Goal: Navigation & Orientation: Find specific page/section

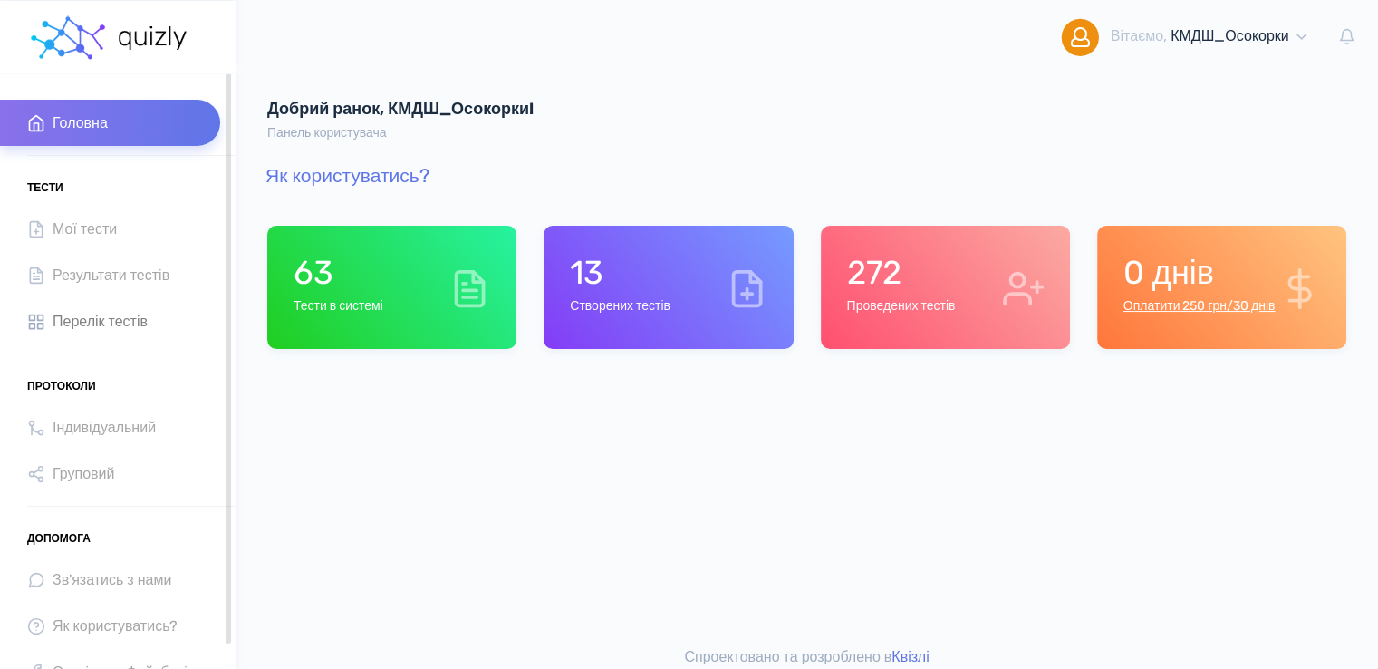
click at [76, 326] on span "Перелік тестів" at bounding box center [100, 321] width 95 height 24
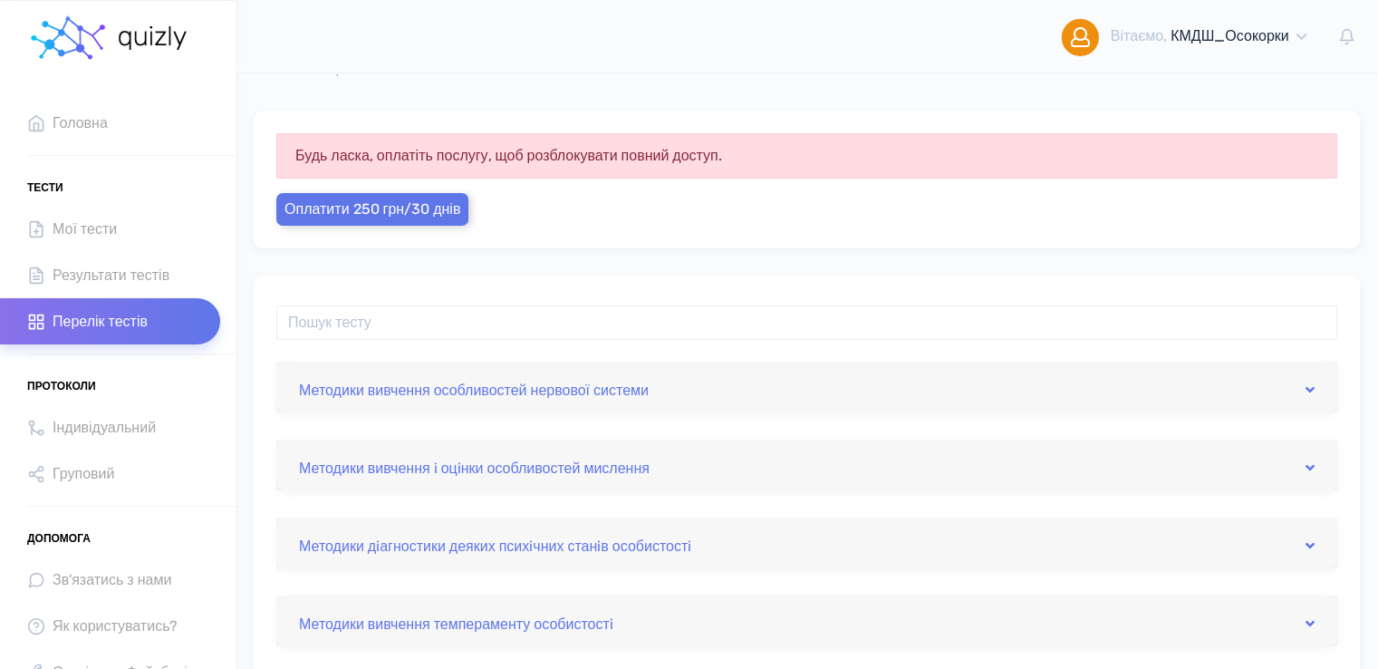
scroll to position [91, 0]
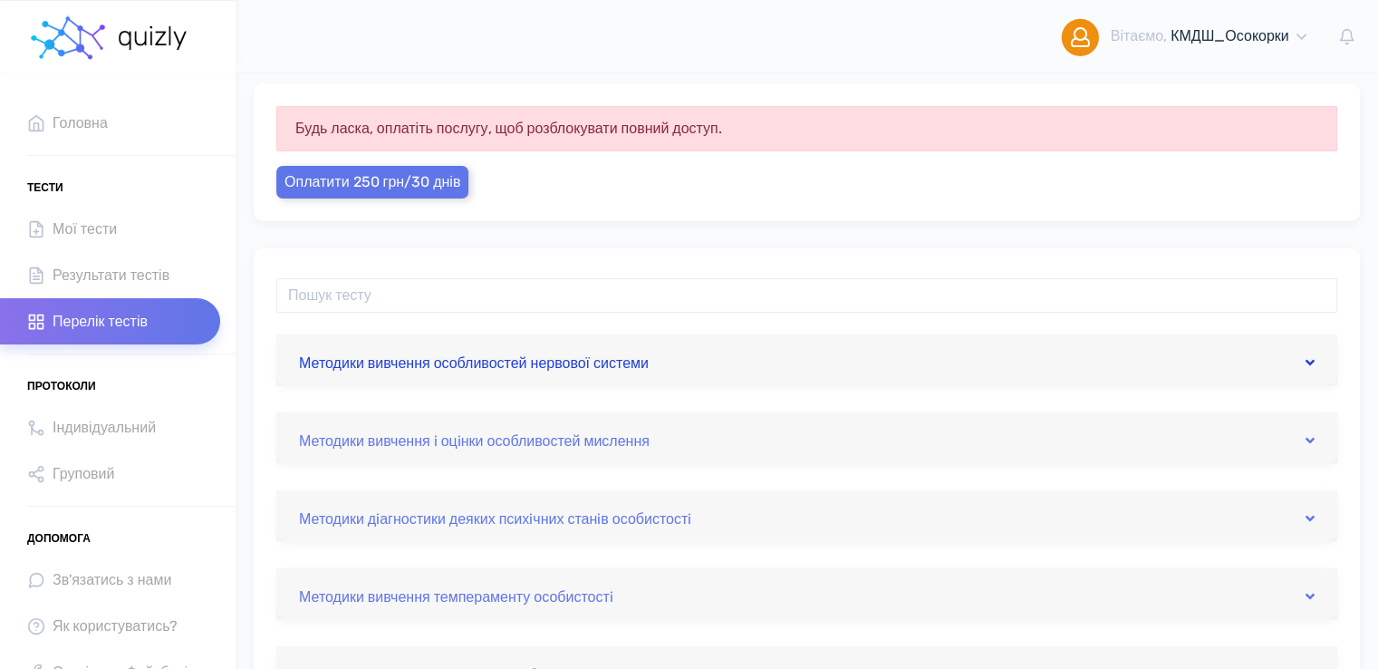
click at [628, 369] on link "Методики вивчення особливостей нервової системи" at bounding box center [807, 359] width 1016 height 29
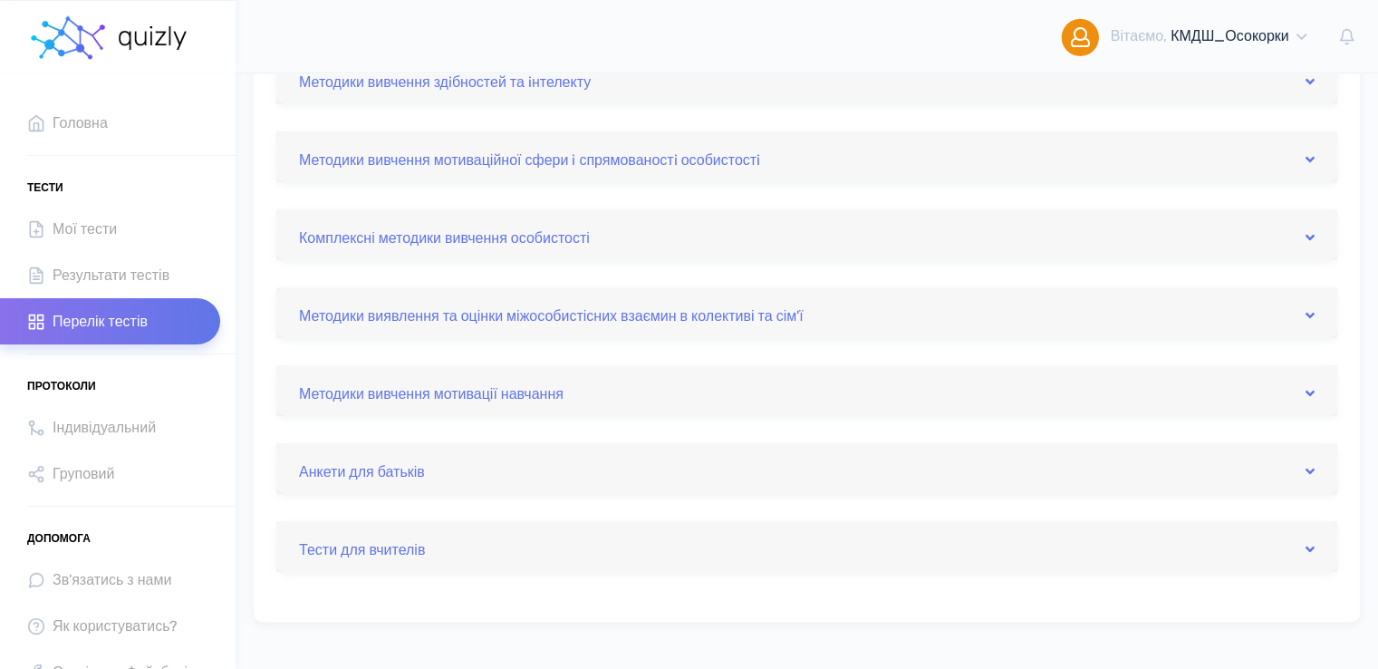
scroll to position [871, 0]
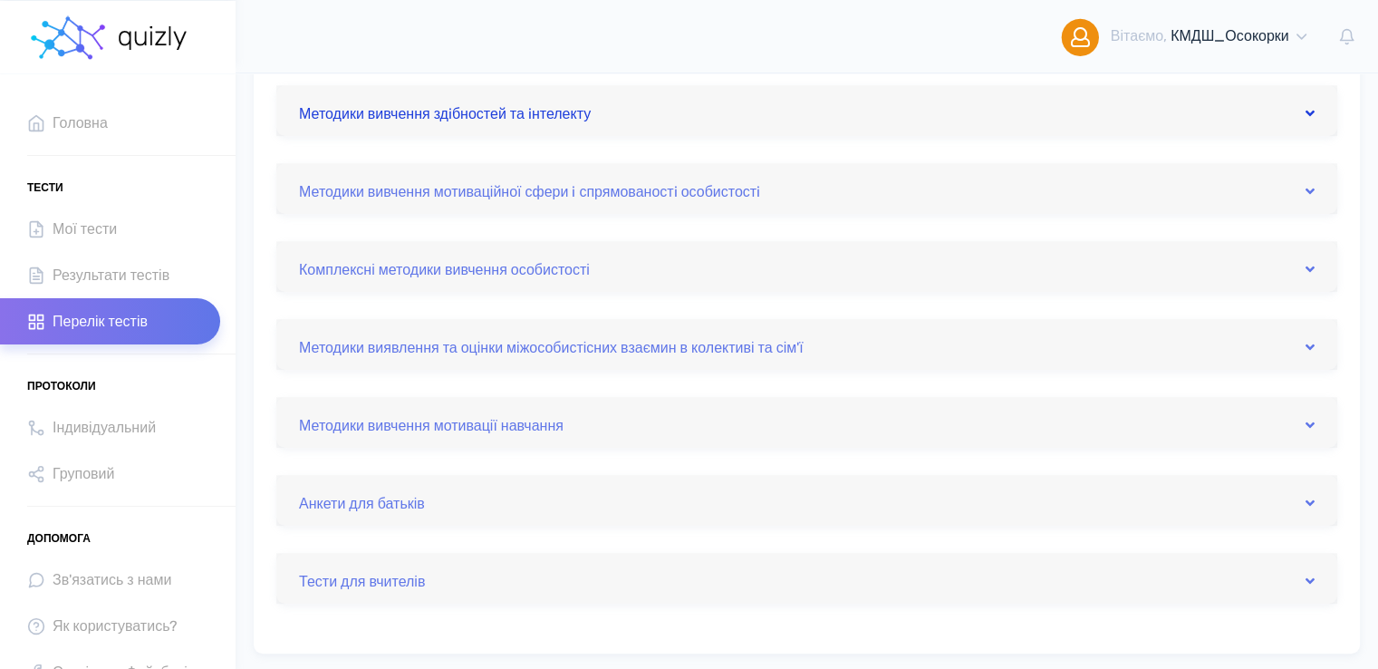
click at [547, 111] on link "Методики вивчення здiбностей та iнтелекту" at bounding box center [807, 110] width 1016 height 29
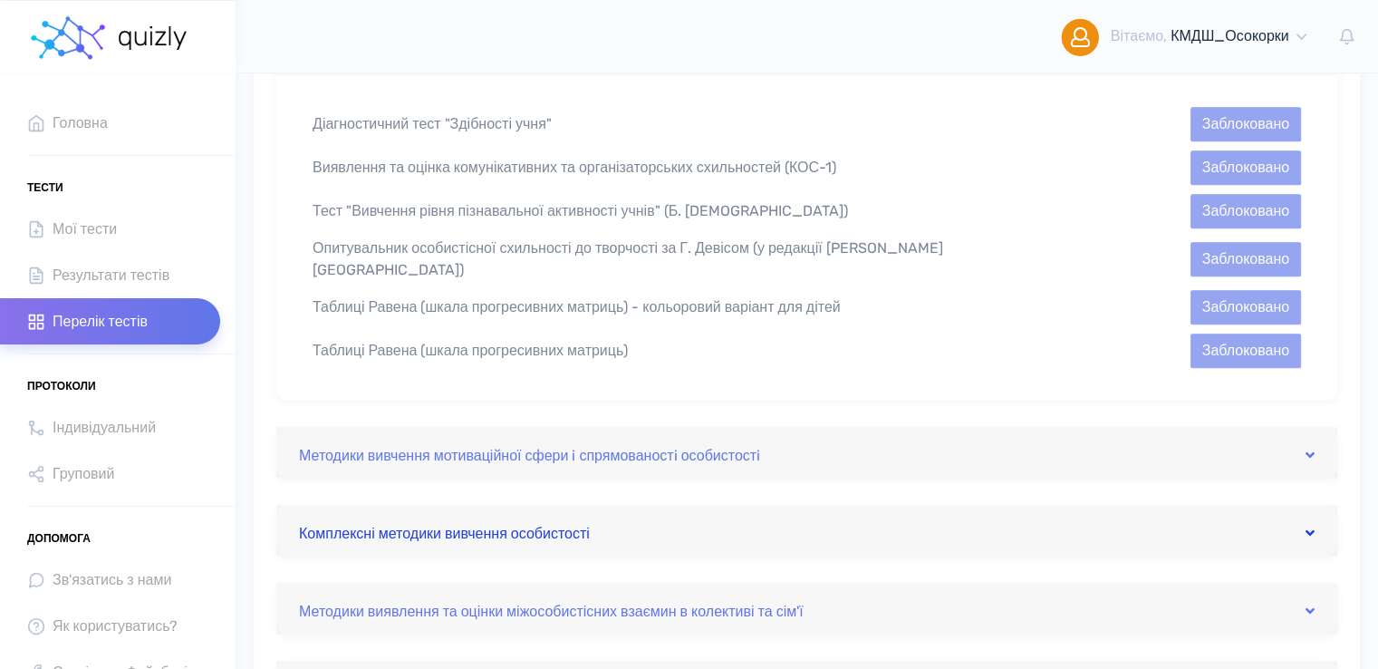
scroll to position [821, 0]
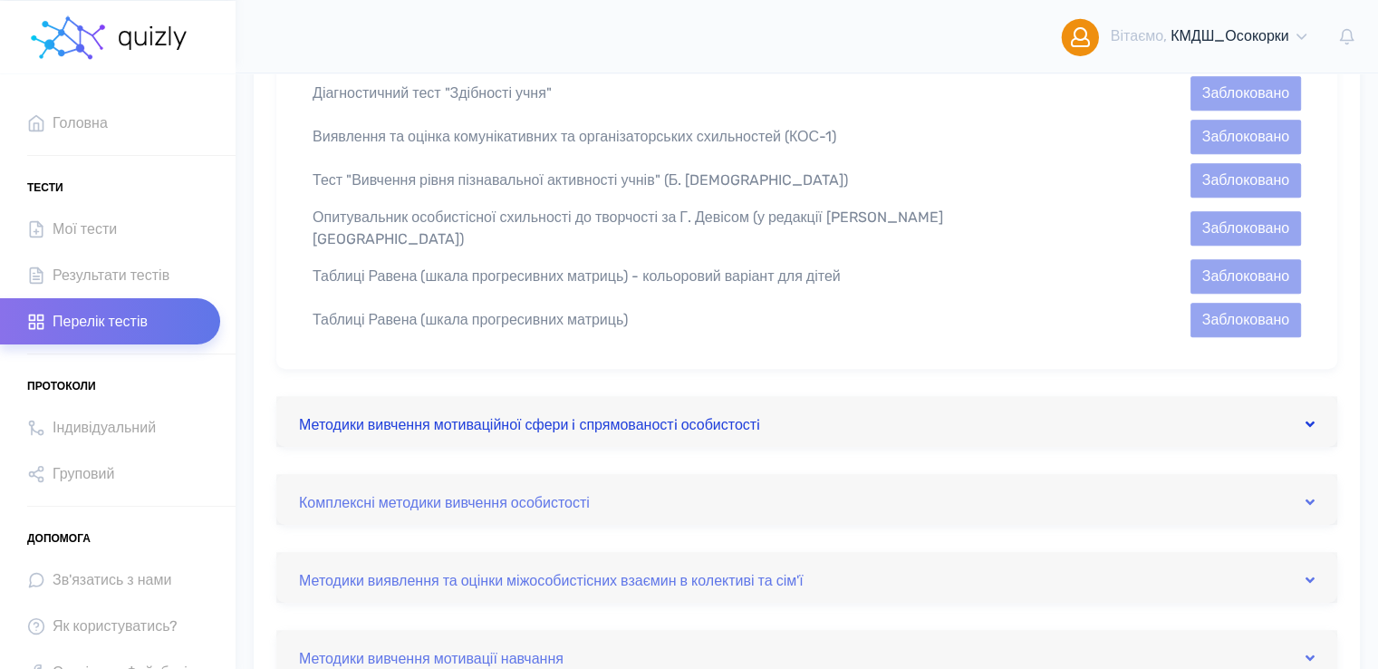
click at [621, 419] on link "Методики вивчення мотиваційної сфери i спрямованостi особистостi" at bounding box center [807, 421] width 1016 height 29
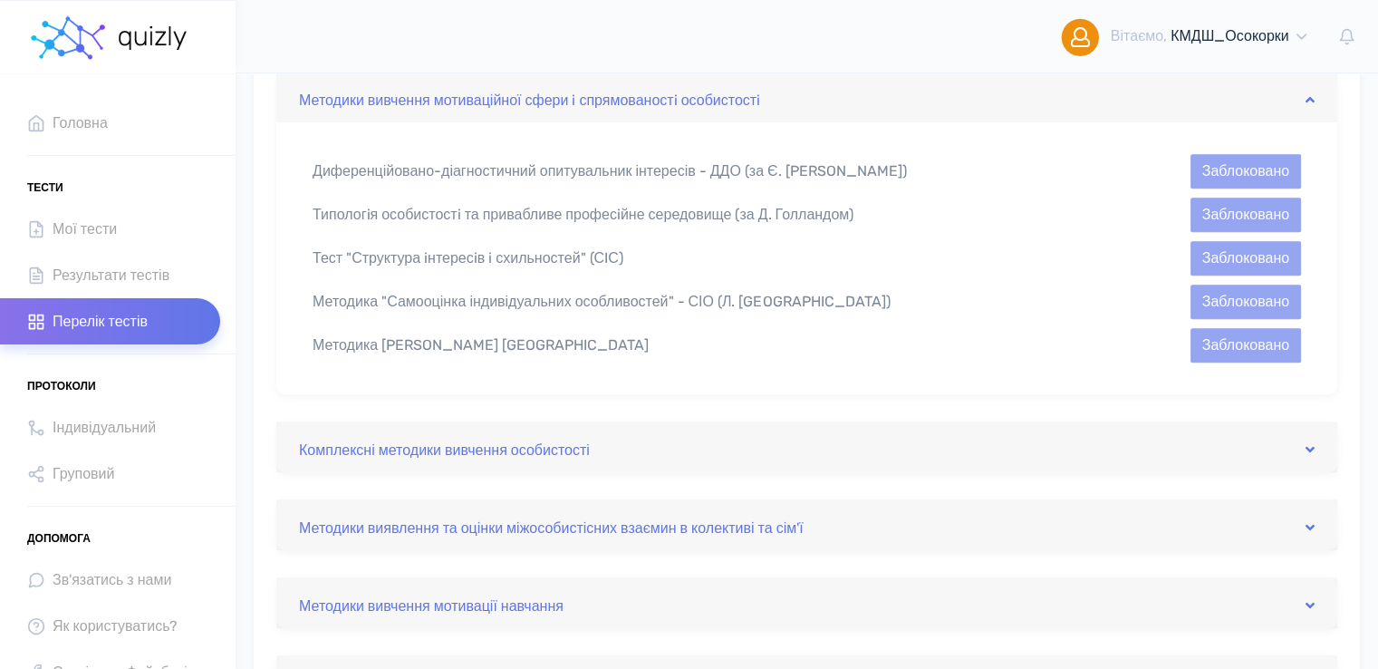
click at [602, 256] on div "Тест "Структура iнтересiв i схильностей" (СIС)" at bounding box center [680, 258] width 762 height 22
click at [569, 255] on div "Тест "Структура iнтересiв i схильностей" (СIС)" at bounding box center [680, 258] width 762 height 22
click at [83, 230] on span "Мої тести" at bounding box center [85, 229] width 64 height 24
